Goal: Task Accomplishment & Management: Manage account settings

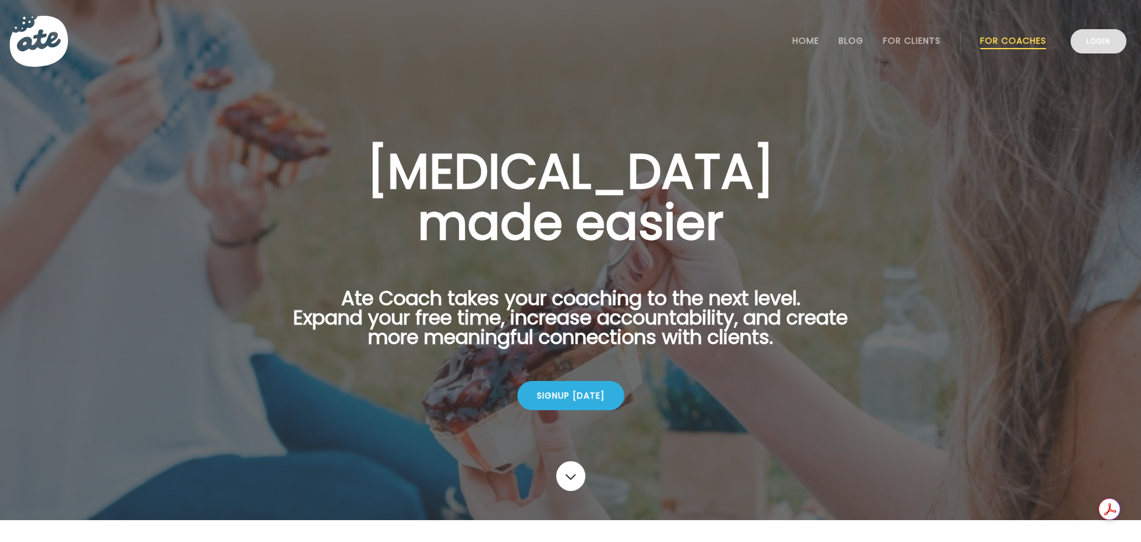
click at [1094, 39] on link "Login" at bounding box center [1099, 41] width 56 height 24
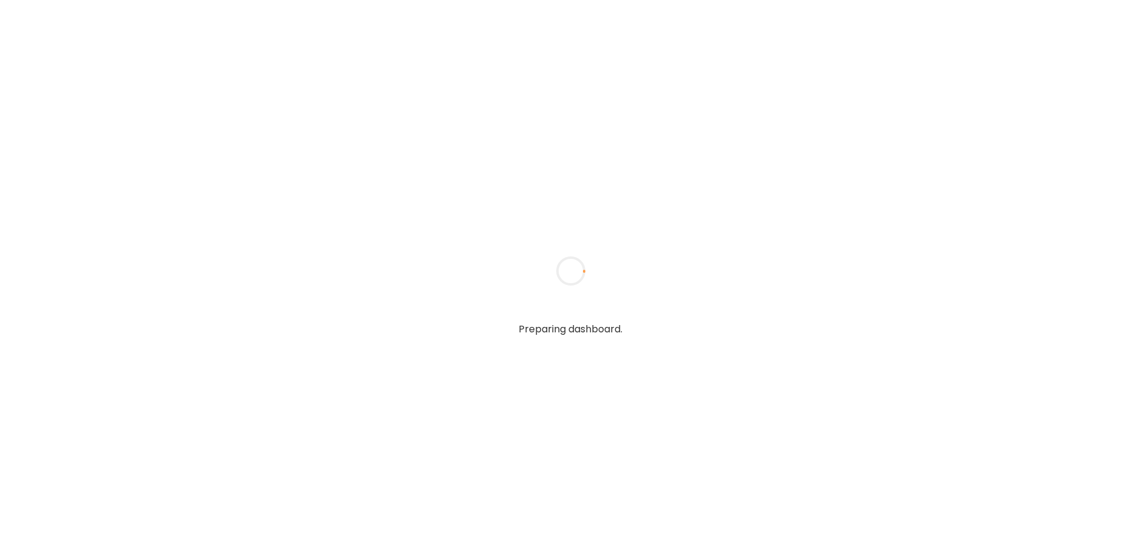
type input "**********"
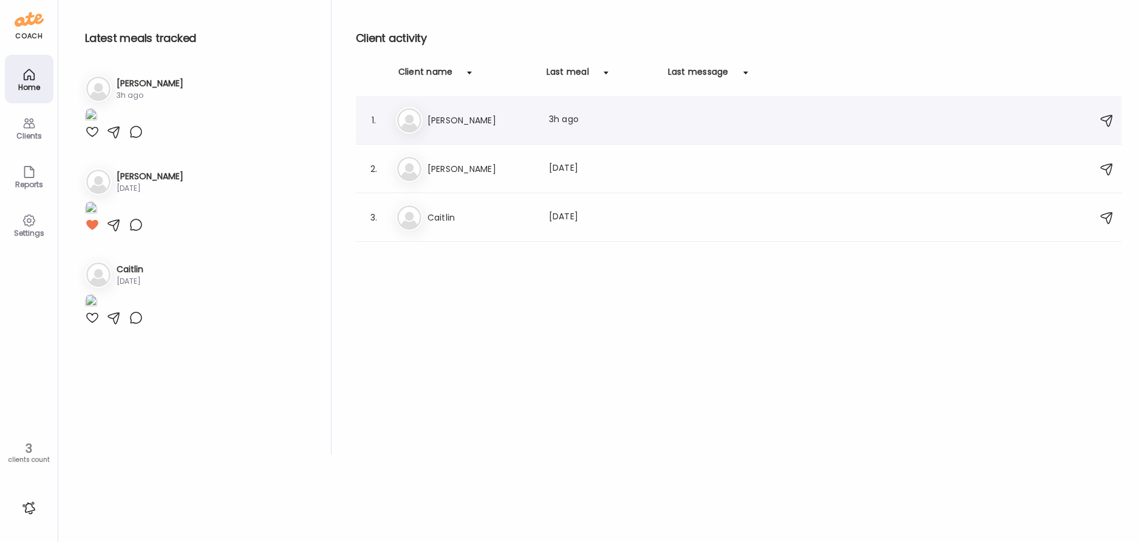
type input "**********"
click at [446, 122] on h3 "[PERSON_NAME]" at bounding box center [481, 120] width 107 height 15
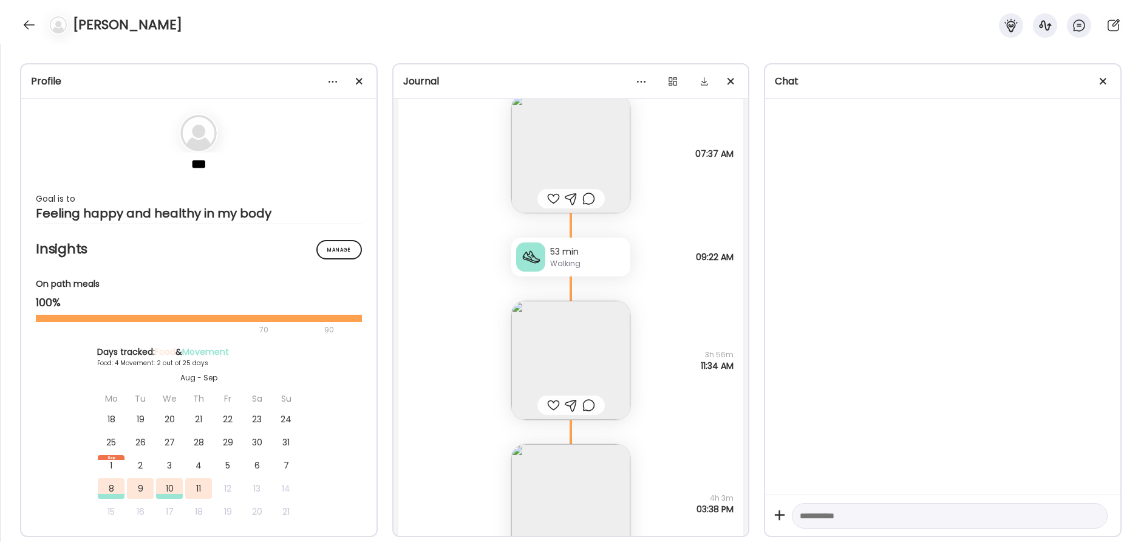
scroll to position [185, 0]
click at [550, 193] on div at bounding box center [553, 193] width 13 height 15
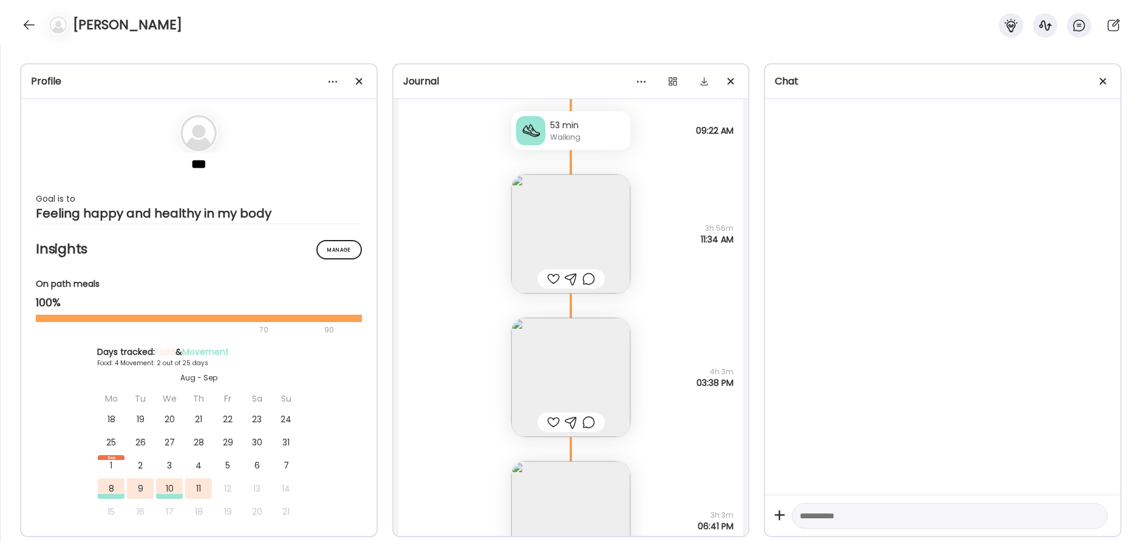
scroll to position [312, 0]
click at [552, 272] on div at bounding box center [553, 272] width 13 height 15
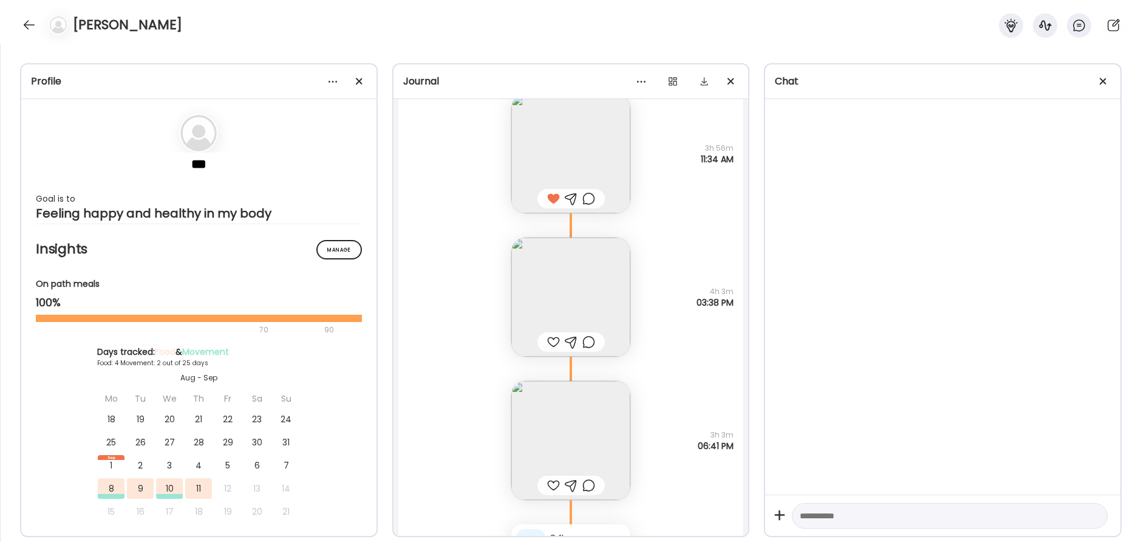
scroll to position [401, 0]
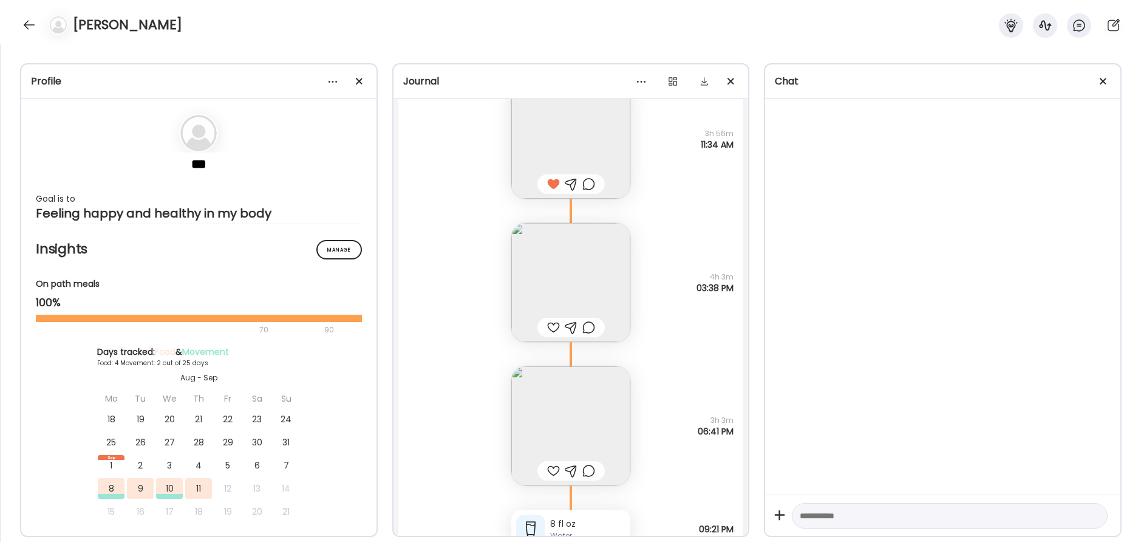
click at [553, 329] on div at bounding box center [553, 327] width 13 height 15
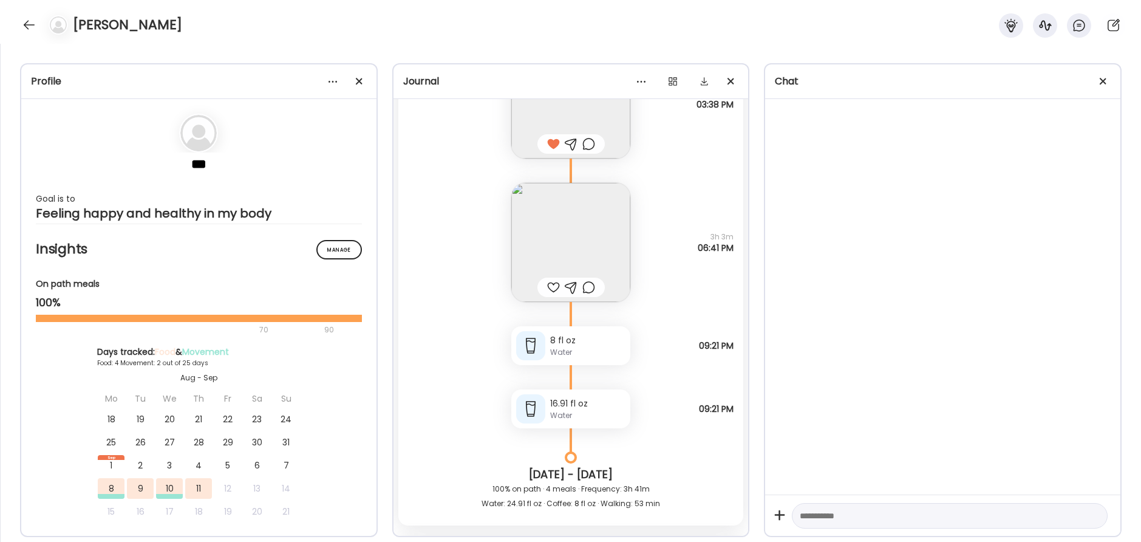
scroll to position [587, 0]
click at [552, 283] on div at bounding box center [553, 284] width 13 height 15
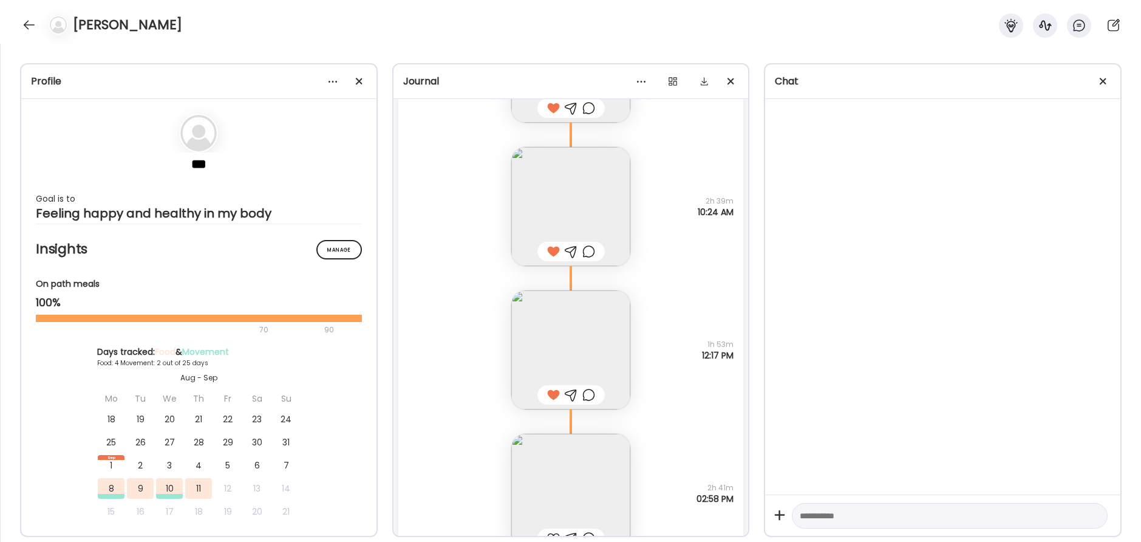
scroll to position [1592, 0]
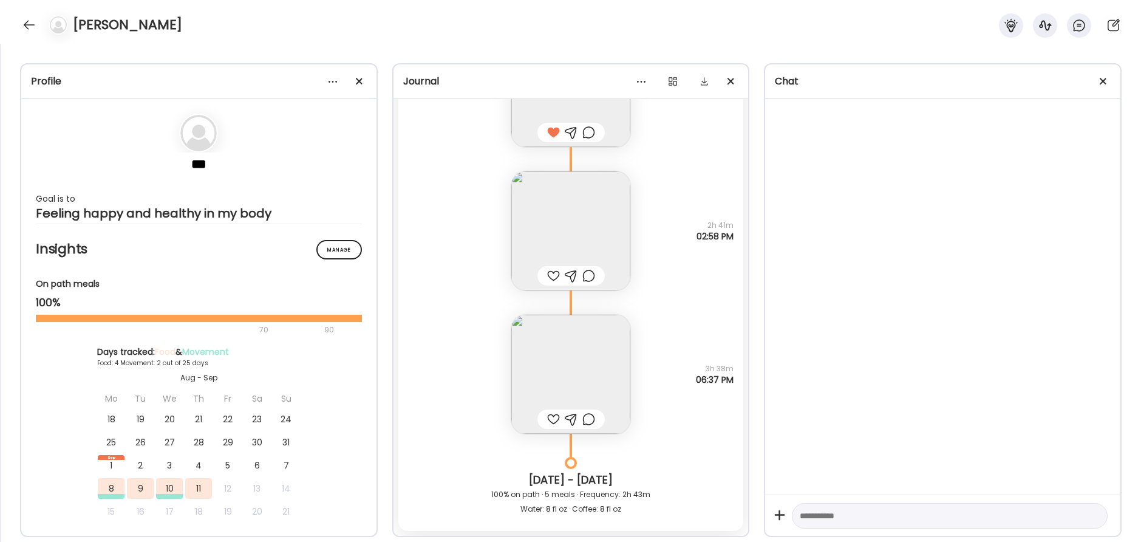
click at [551, 273] on div at bounding box center [553, 275] width 13 height 15
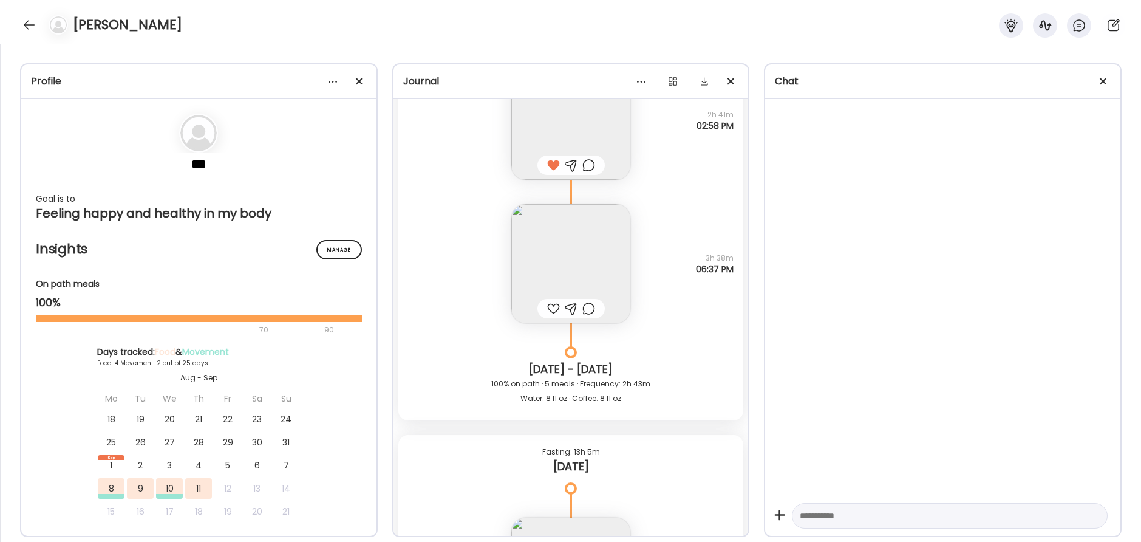
scroll to position [1704, 0]
click at [552, 306] on div at bounding box center [553, 306] width 13 height 15
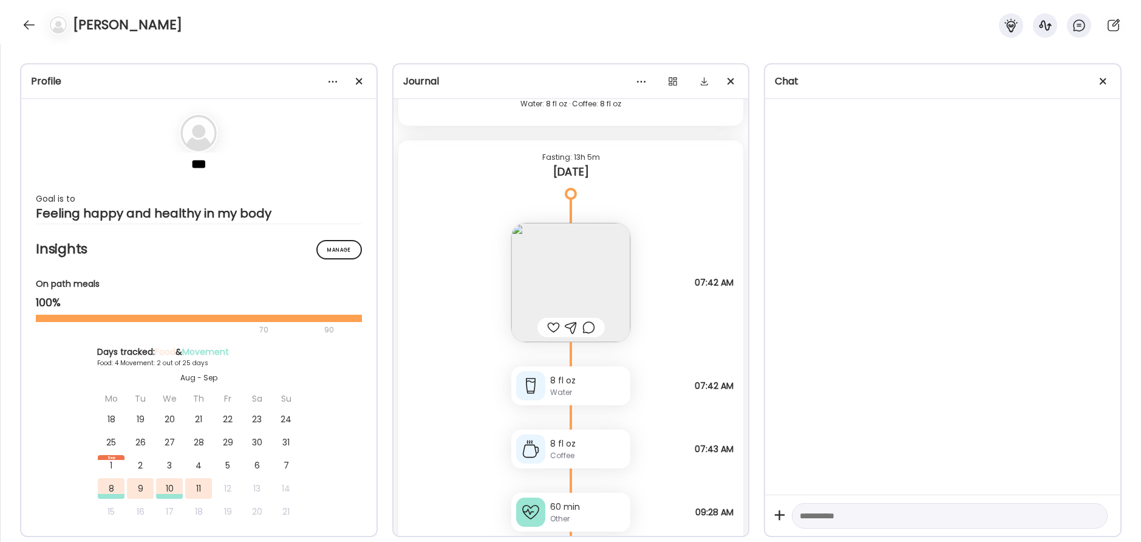
scroll to position [1998, 0]
click at [555, 328] on div at bounding box center [553, 326] width 13 height 15
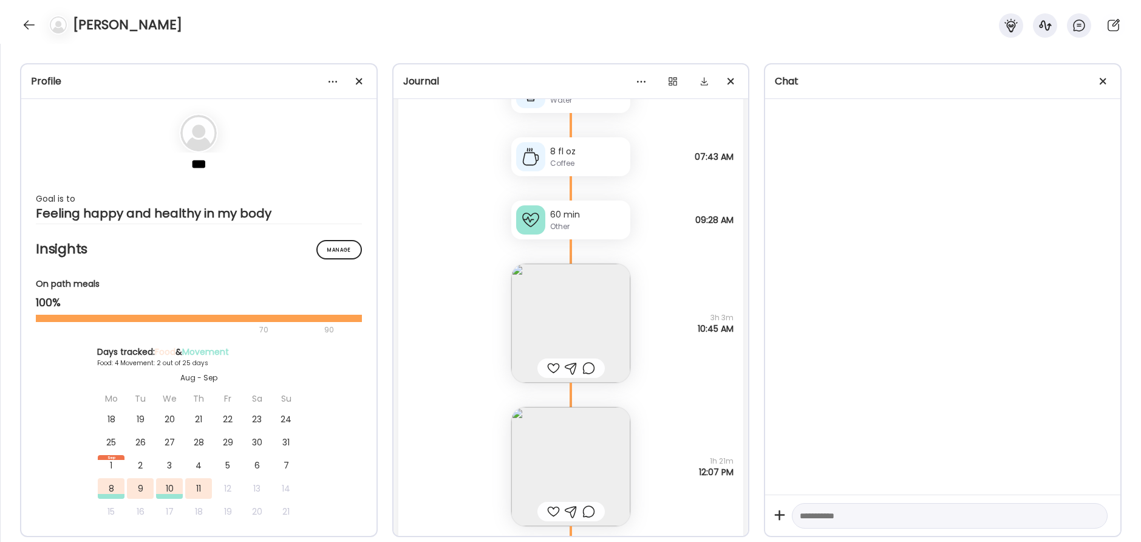
scroll to position [2331, 0]
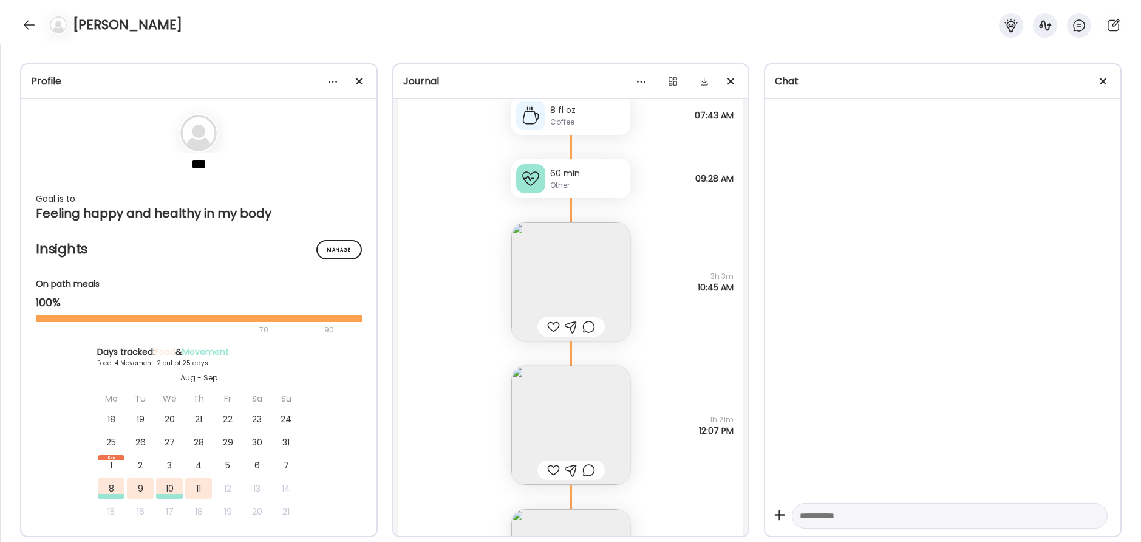
click at [555, 327] on div at bounding box center [553, 326] width 13 height 15
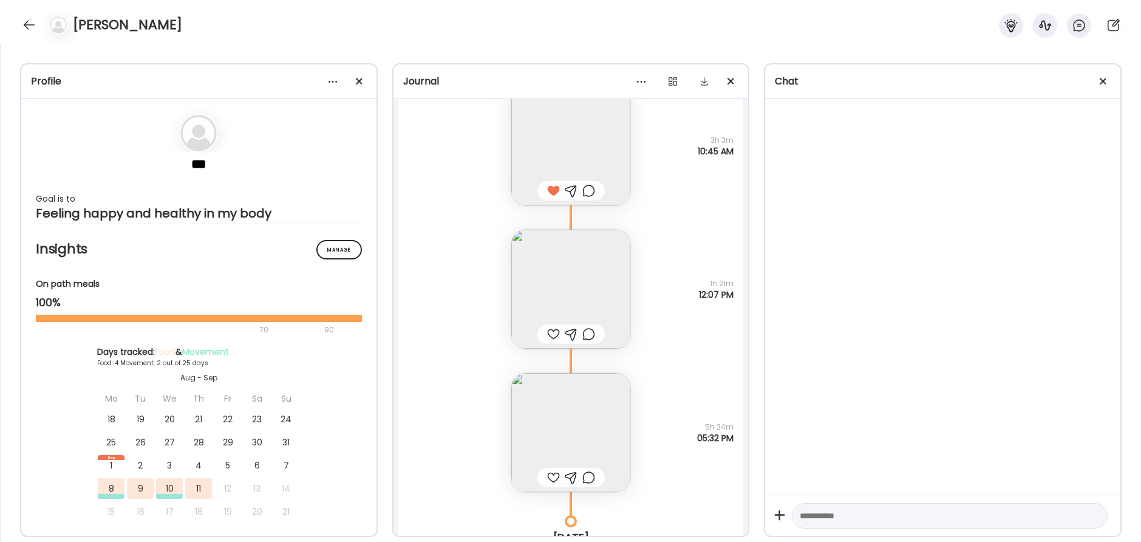
click at [554, 333] on div at bounding box center [553, 334] width 13 height 15
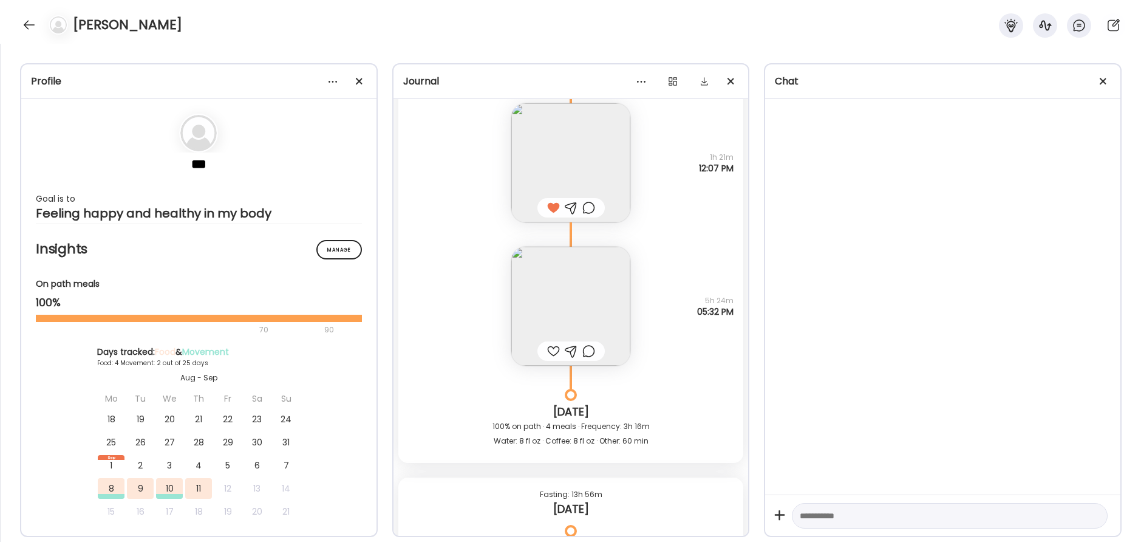
scroll to position [2598, 0]
click at [552, 349] on div at bounding box center [553, 346] width 13 height 15
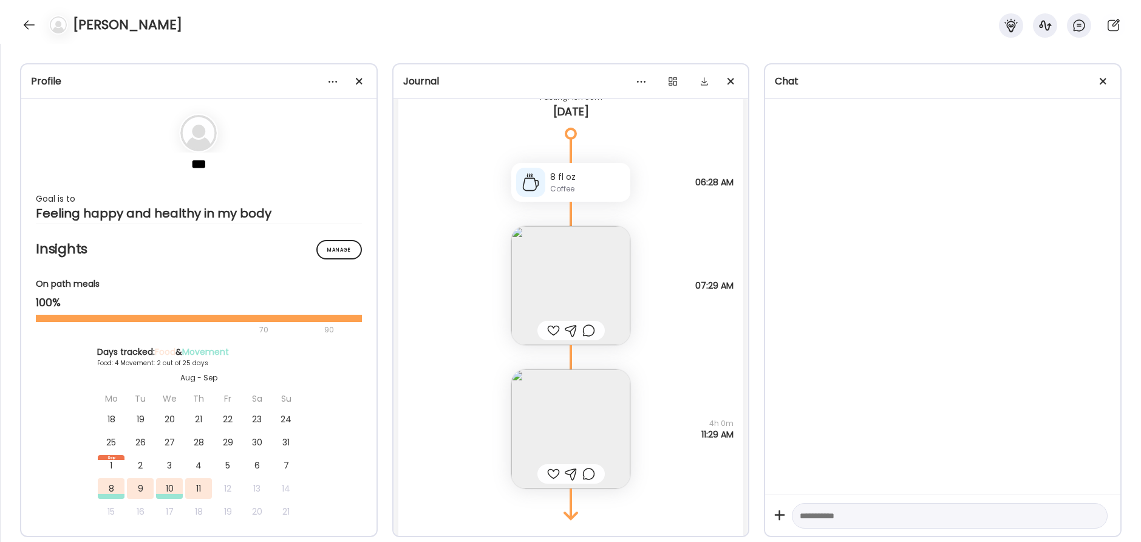
click at [551, 330] on div at bounding box center [553, 330] width 13 height 15
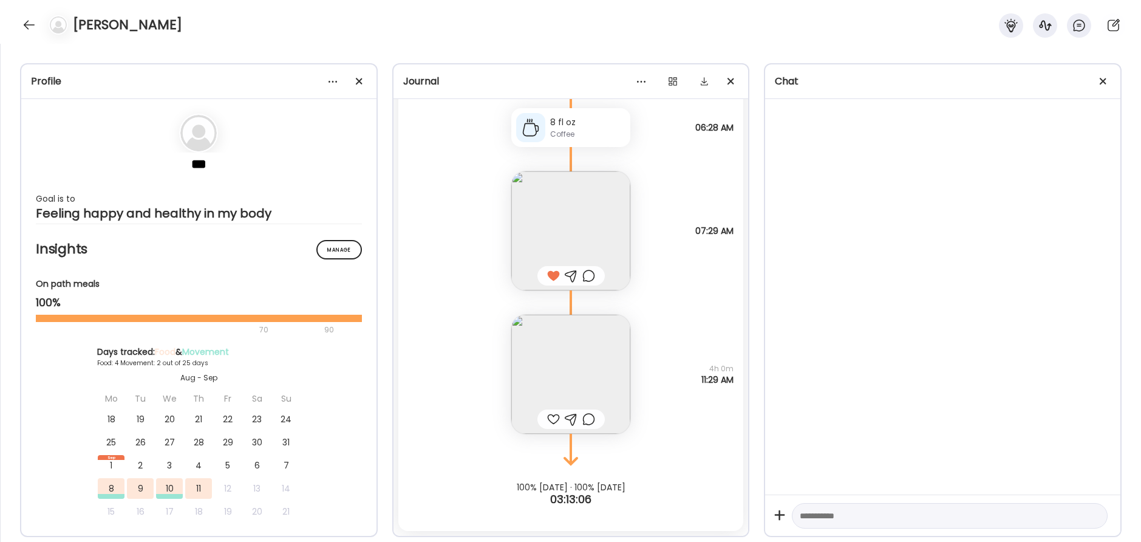
click at [553, 418] on div at bounding box center [553, 419] width 13 height 15
click at [29, 22] on div at bounding box center [28, 24] width 19 height 19
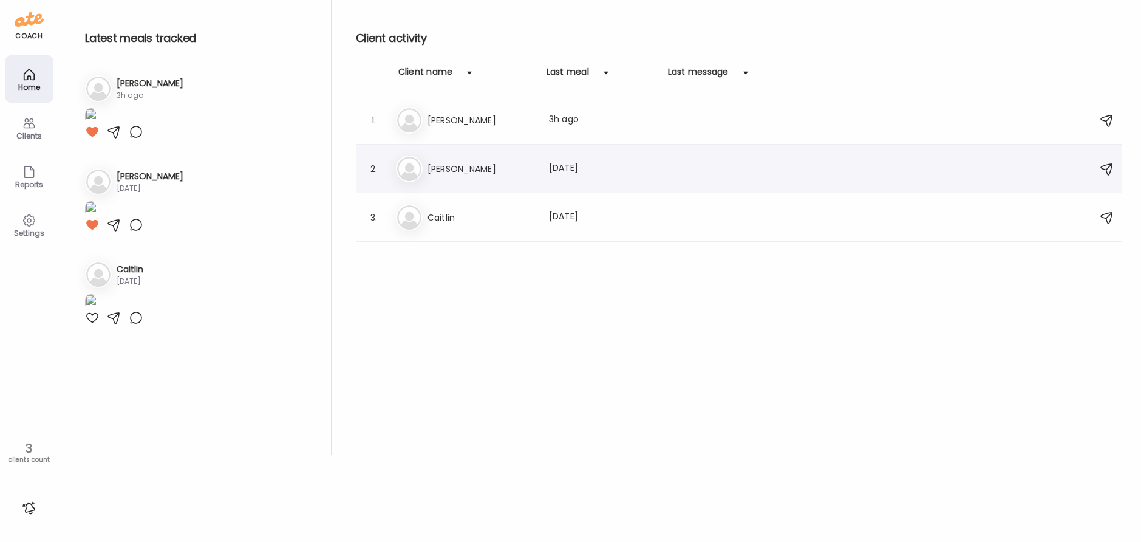
click at [470, 167] on h3 "Darren" at bounding box center [481, 169] width 107 height 15
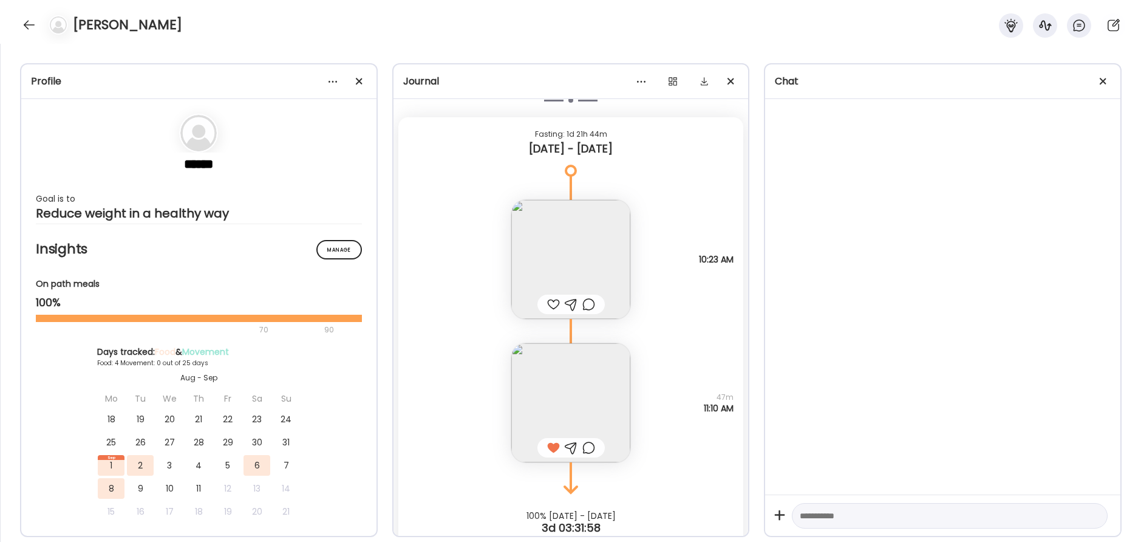
scroll to position [1728, 0]
